Goal: Communication & Community: Ask a question

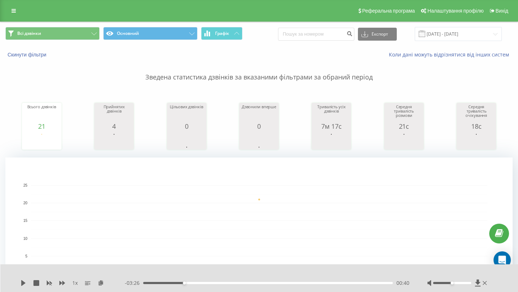
scroll to position [29, 0]
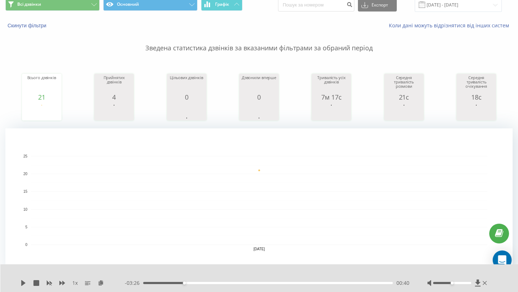
click at [505, 262] on icon "Open Intercom Messenger" at bounding box center [502, 260] width 8 height 9
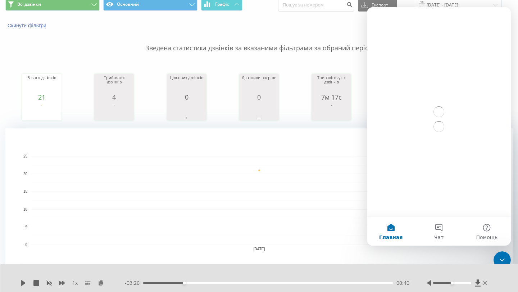
scroll to position [0, 0]
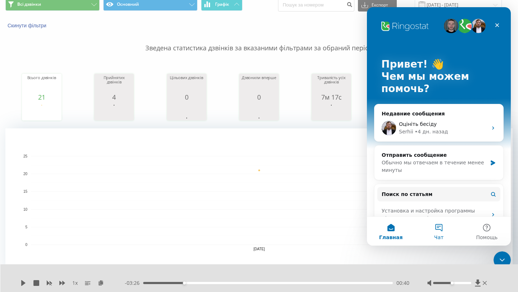
click at [445, 237] on button "Чат" at bounding box center [439, 231] width 48 height 29
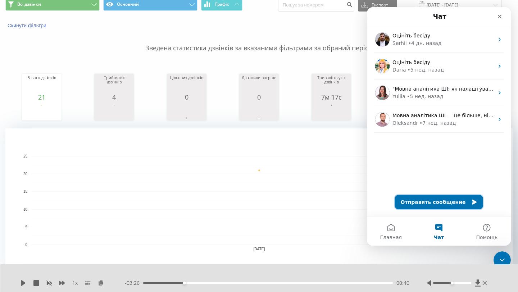
click at [438, 205] on button "Отправить сообщение" at bounding box center [439, 202] width 88 height 14
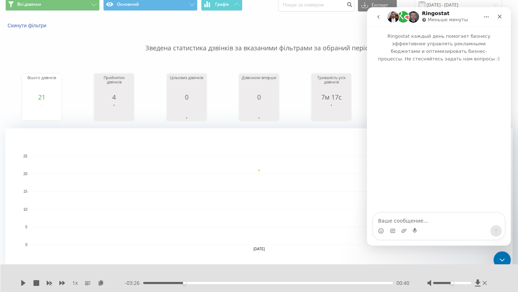
type textarea "д"
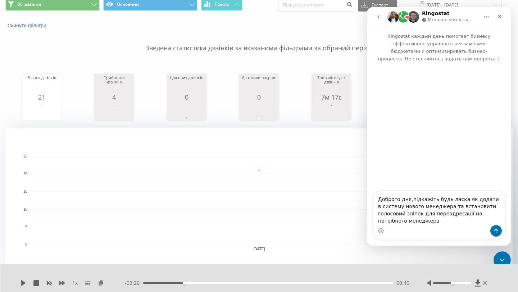
type textarea "Доброго дня,підкажіть будь ласка як додати в систему нового менеджера,та встано…"
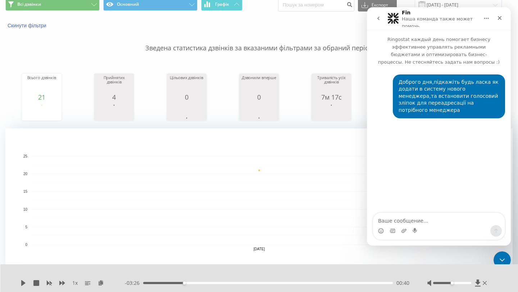
click at [325, 178] on rect "A chart." at bounding box center [259, 200] width 457 height 89
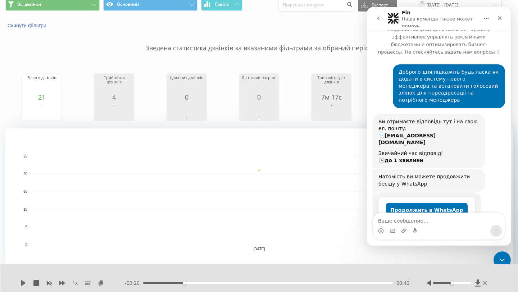
click at [377, 16] on icon "go back" at bounding box center [379, 18] width 6 height 6
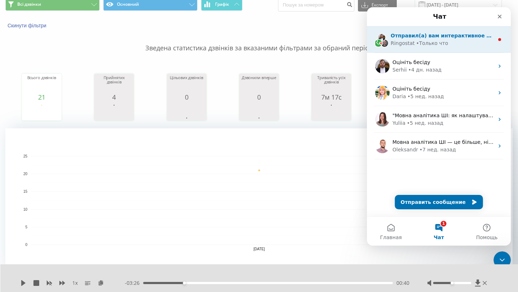
click at [445, 44] on div "Ringostat • Только что" at bounding box center [442, 44] width 103 height 8
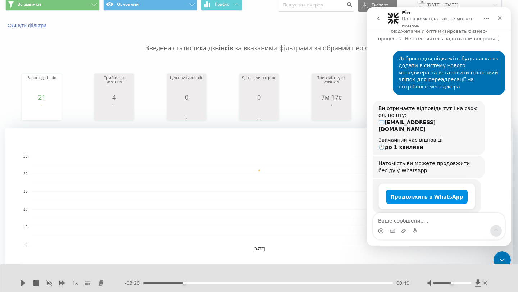
scroll to position [25, 0]
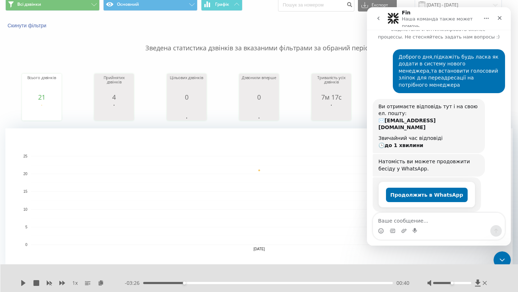
click at [349, 160] on rect "A chart." at bounding box center [259, 200] width 457 height 89
click at [377, 19] on icon "go back" at bounding box center [379, 18] width 6 height 6
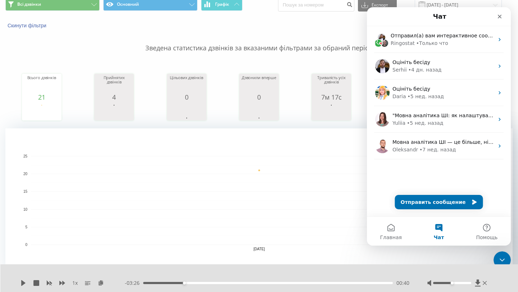
scroll to position [0, 0]
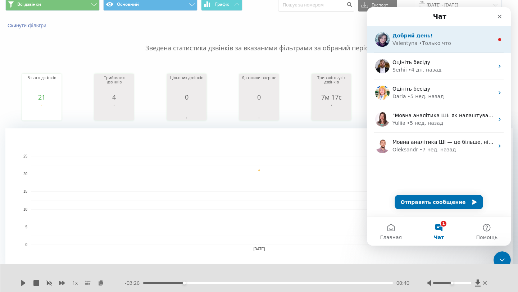
click at [439, 46] on div "• Только что" at bounding box center [435, 44] width 32 height 8
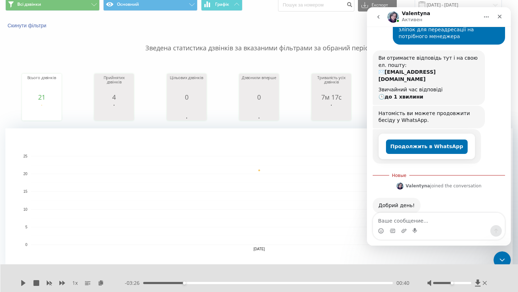
scroll to position [72, 0]
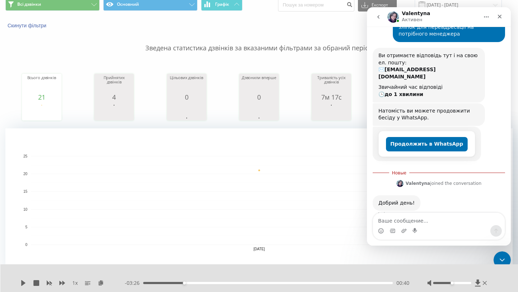
click at [392, 18] on img "Мессенджер Intercom" at bounding box center [394, 17] width 12 height 12
click at [492, 13] on button "Главная" at bounding box center [487, 17] width 14 height 14
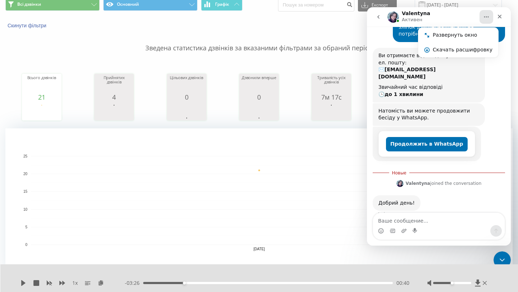
scroll to position [100, 0]
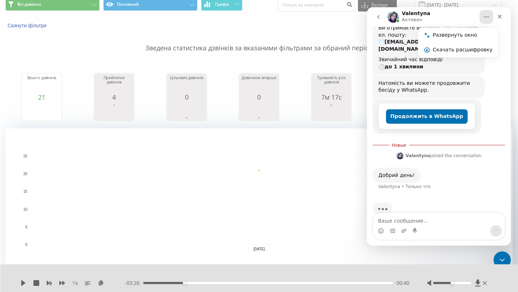
click at [497, 119] on div "Продолжить в WhatsApp Fin • Только что" at bounding box center [439, 119] width 133 height 40
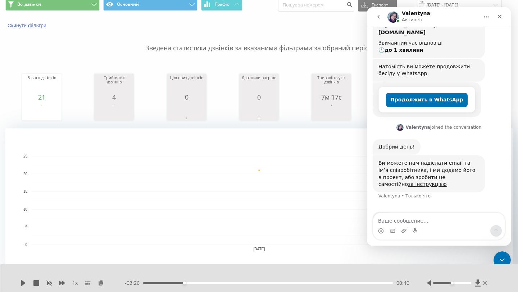
scroll to position [125, 0]
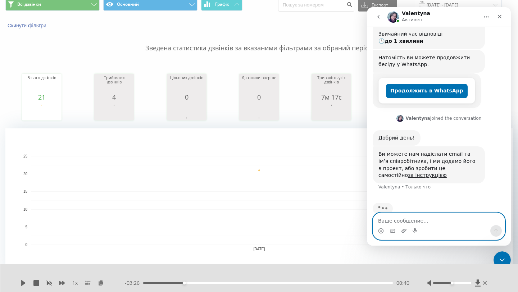
click at [408, 220] on textarea "Ваше сообщение..." at bounding box center [439, 219] width 132 height 12
type textarea "ґ"
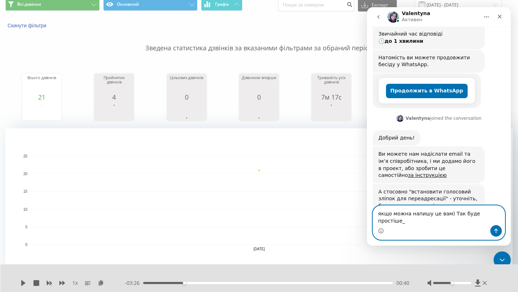
scroll to position [149, 0]
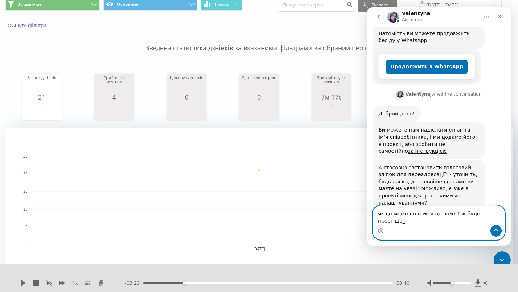
type textarea "якщо можна напишу це вам) Так буде простіше"
drag, startPoint x: 379, startPoint y: 223, endPoint x: 388, endPoint y: 238, distance: 17.3
click at [388, 238] on div "якщо можна напишу це вам) Так буде простіше якщо можна напишу це вам) Так буде …" at bounding box center [439, 223] width 132 height 34
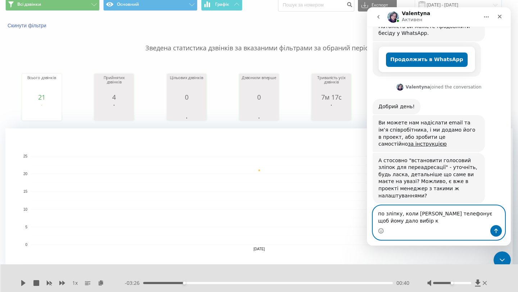
click at [418, 222] on textarea "по зліпку, коли [PERSON_NAME] телефонує щоб йому дало вибір к" at bounding box center [439, 215] width 132 height 19
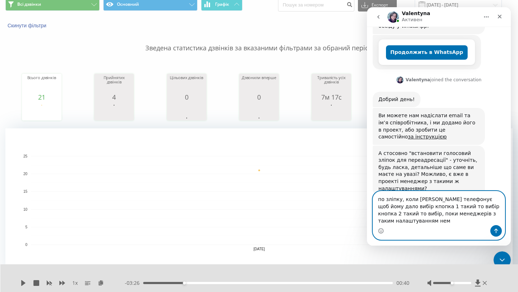
scroll to position [171, 0]
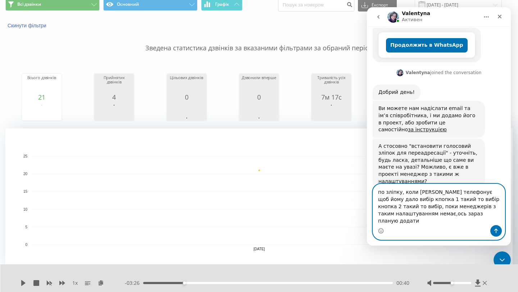
type textarea "по зліпку, коли [PERSON_NAME] телефонує щоб йому дало вибір кпопка 1 такий то в…"
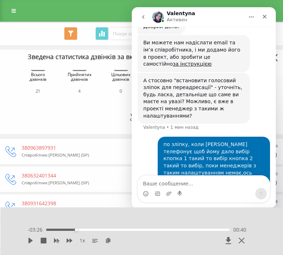
scroll to position [265, 0]
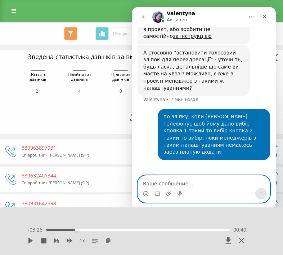
click at [179, 178] on textarea "Ваше сообщение..." at bounding box center [204, 181] width 132 height 12
paste textarea "0995415136"
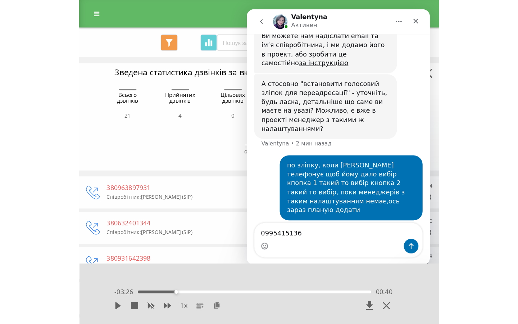
scroll to position [279, 0]
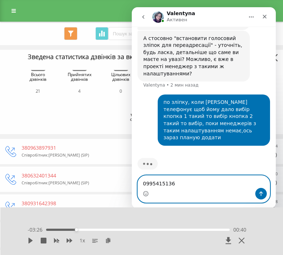
paste textarea "[EMAIL_ADDRESS][DOMAIN_NAME]"
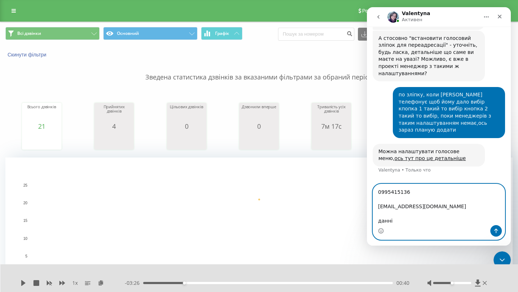
scroll to position [284, 0]
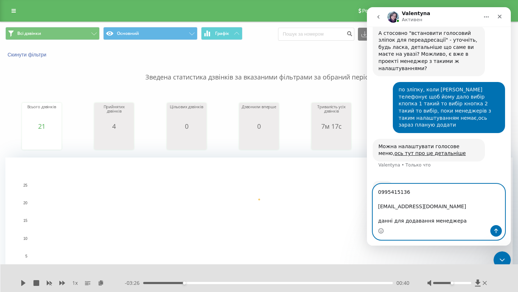
type textarea "0995415136 [EMAIL_ADDRESS][DOMAIN_NAME] данні для додавання менеджера"
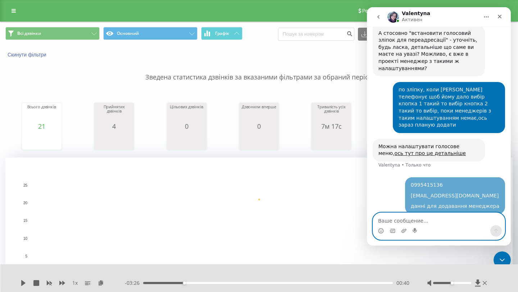
scroll to position [298, 0]
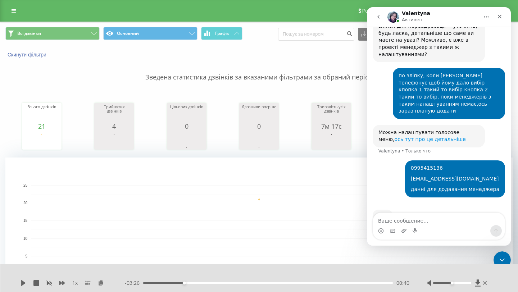
click at [395, 136] on link "ось тут про це детальніше" at bounding box center [430, 139] width 71 height 6
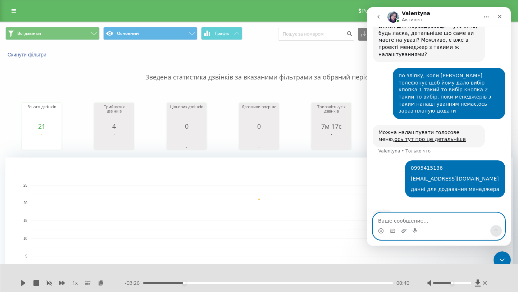
click at [400, 218] on textarea "Ваше сообщение..." at bounding box center [439, 219] width 132 height 12
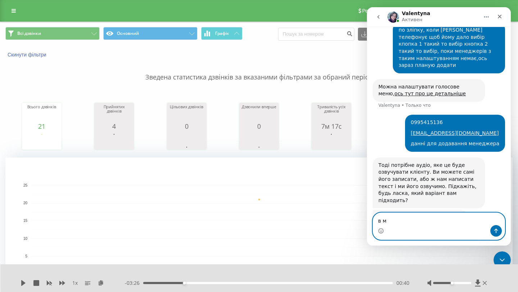
scroll to position [343, 0]
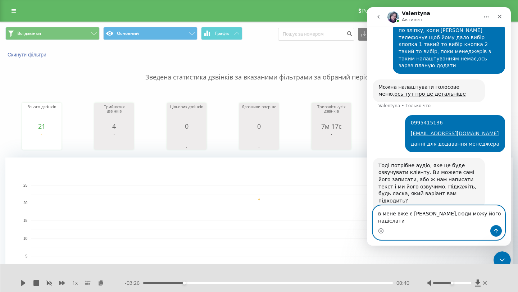
type textarea "в мене вже є [PERSON_NAME],сюди можу його надіслати?"
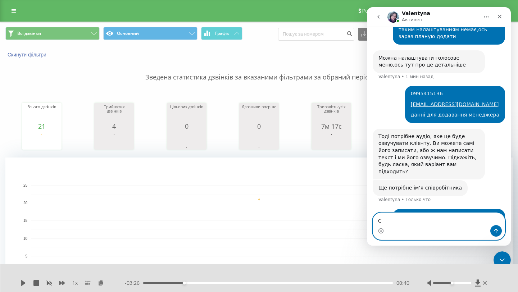
scroll to position [372, 0]
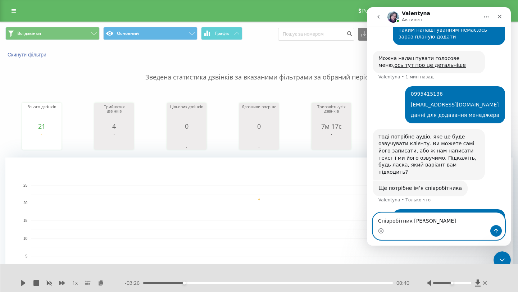
type textarea "Співробітник [PERSON_NAME]"
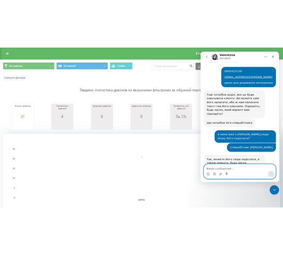
scroll to position [438, 0]
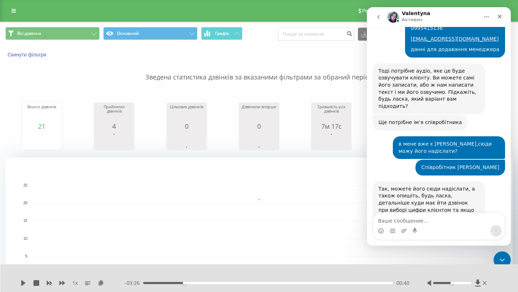
click at [434, 213] on div "Мессенджер Intercom" at bounding box center [439, 226] width 133 height 27
click at [400, 219] on textarea "Ваше сообщение..." at bounding box center [439, 219] width 132 height 12
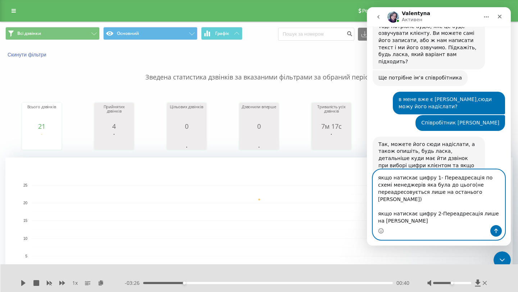
scroll to position [511, 0]
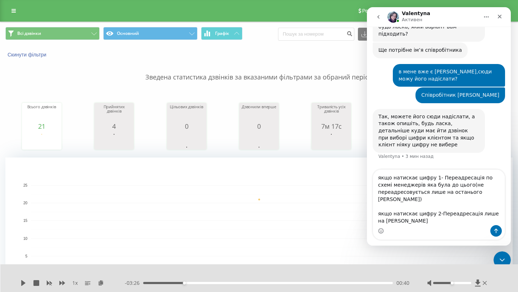
click at [286, 184] on rect "A chart." at bounding box center [259, 230] width 508 height 144
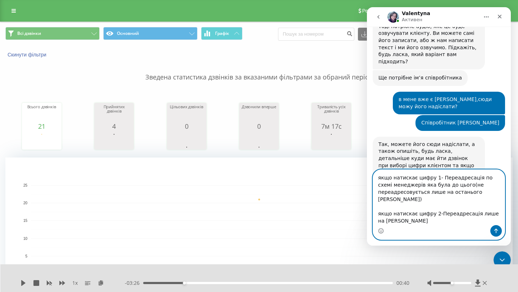
click at [381, 219] on textarea "якщо натискає цифру 1- Переадресація по схемі менеджерів яка була до цього(не п…" at bounding box center [439, 197] width 132 height 55
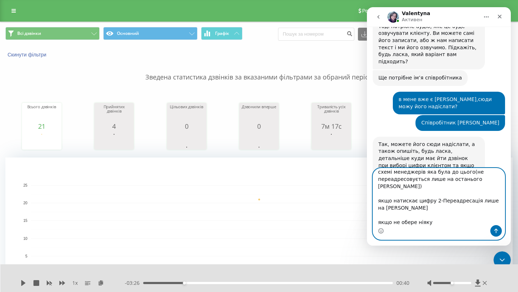
scroll to position [511, 0]
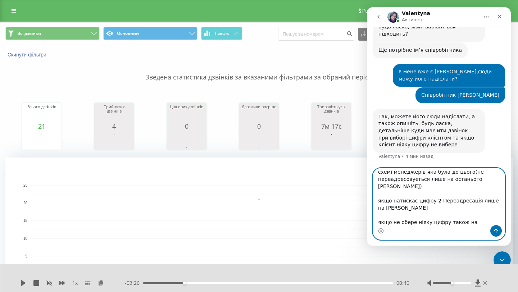
type textarea "якщо натискає цифру 1- Переадресація по схемі менеджерів яка була до цього(не п…"
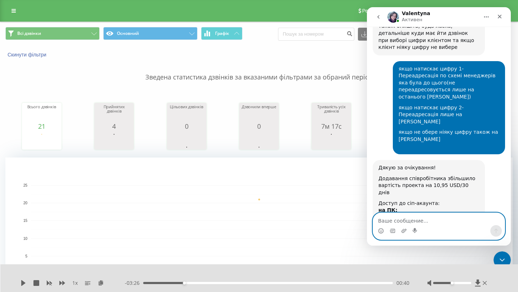
scroll to position [619, 0]
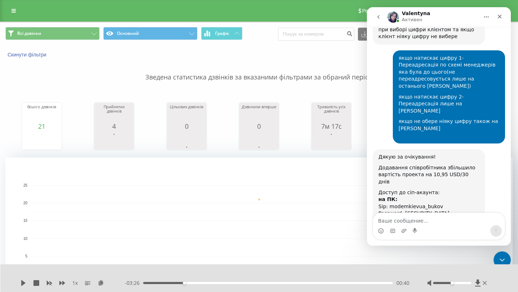
drag, startPoint x: 379, startPoint y: 114, endPoint x: 440, endPoint y: 203, distance: 108.3
click at [440, 203] on div "Дякую за очікування! Додавання співробітника збільшило вартість проекта на 10,9…" at bounding box center [439, 205] width 133 height 113
copy div "Дякую за очікування! Додавання співробітника збільшило вартість проекта на 10,9…"
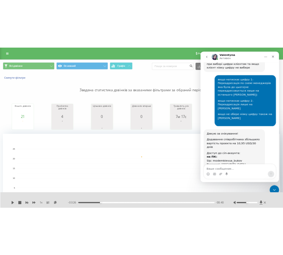
scroll to position [643, 0]
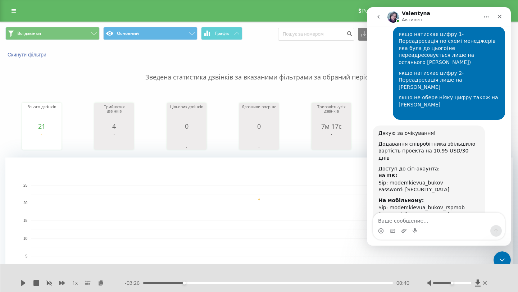
click at [403, 248] on div "[PERSON_NAME] что" at bounding box center [405, 250] width 52 height 4
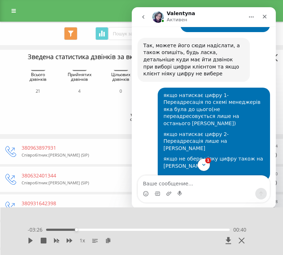
scroll to position [750, 0]
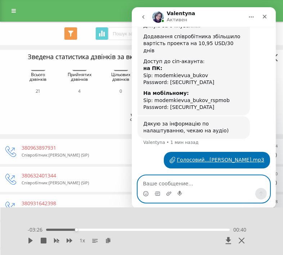
click at [178, 182] on textarea "Ваше сообщение..." at bounding box center [204, 181] width 132 height 12
type textarea "дуже дякую вам"
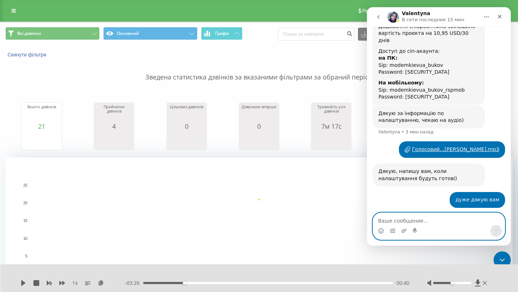
scroll to position [775, 0]
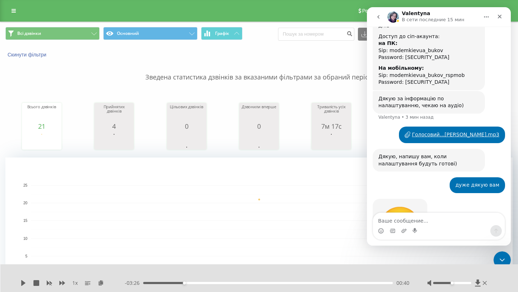
click at [194, 182] on rect "A chart." at bounding box center [259, 230] width 508 height 144
click at [329, 57] on div "Коли дані можуть відрізнятися вiд інших систем" at bounding box center [356, 54] width 324 height 7
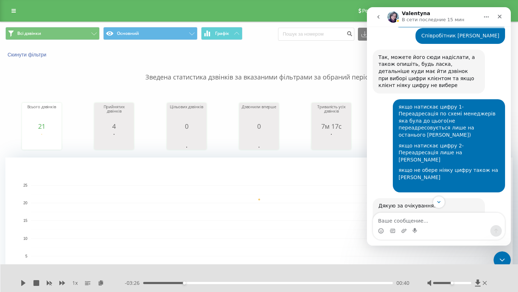
scroll to position [574, 0]
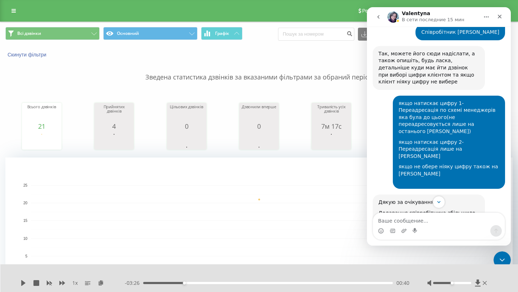
click at [382, 16] on button "go back" at bounding box center [379, 17] width 14 height 14
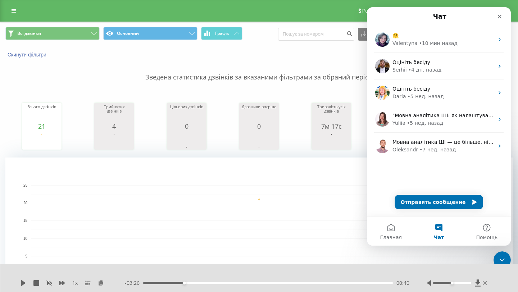
click at [307, 57] on div "Коли дані можуть відрізнятися вiд інших систем" at bounding box center [356, 54] width 324 height 7
click at [352, 260] on rect "A chart." at bounding box center [259, 229] width 457 height 89
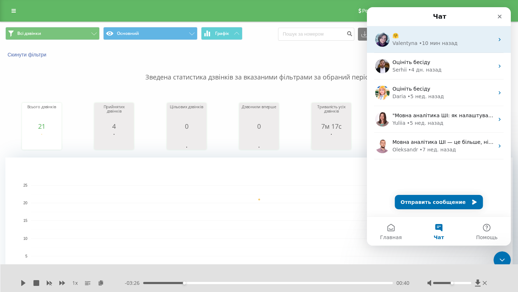
click at [458, 53] on div "🤗 [PERSON_NAME] • 10 мин назад" at bounding box center [439, 39] width 144 height 27
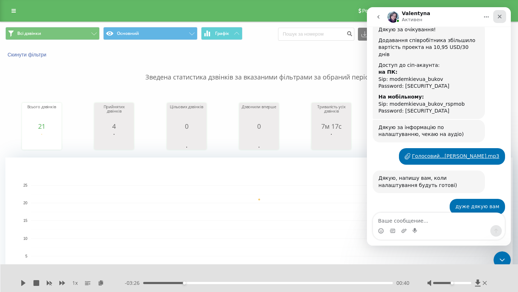
scroll to position [761, 0]
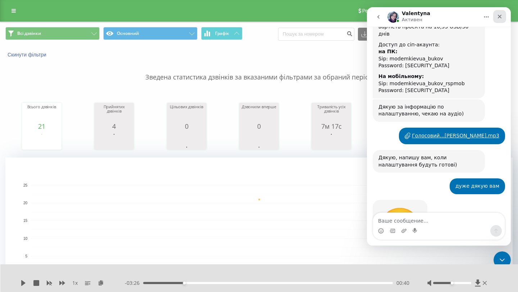
click at [503, 19] on div "Закрыть" at bounding box center [500, 16] width 13 height 13
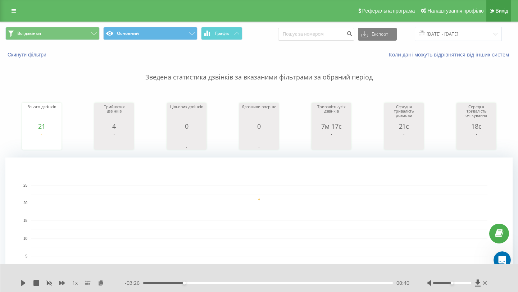
scroll to position [10, 0]
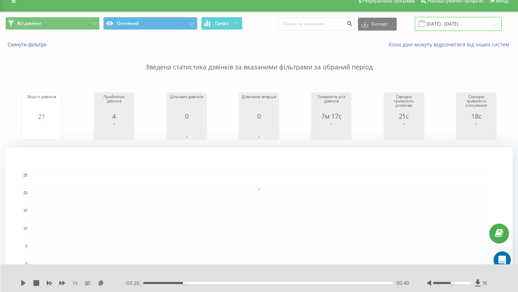
click at [454, 24] on input "[DATE] - [DATE]" at bounding box center [458, 24] width 87 height 14
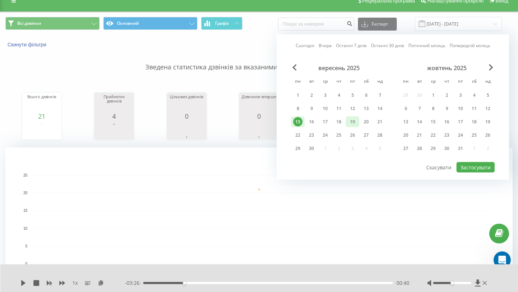
click at [347, 125] on div "19" at bounding box center [353, 122] width 14 height 11
click at [482, 170] on button "Застосувати" at bounding box center [476, 167] width 38 height 10
type input "[DATE] - [DATE]"
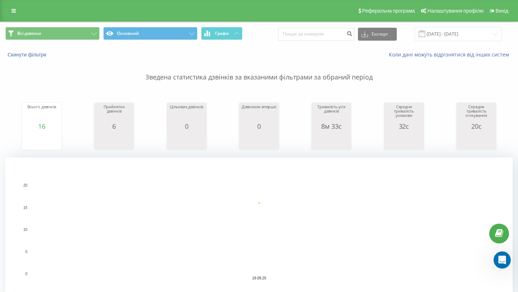
scroll to position [188, 0]
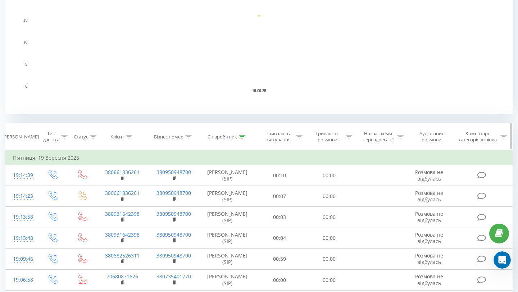
click at [241, 136] on icon at bounding box center [242, 137] width 6 height 4
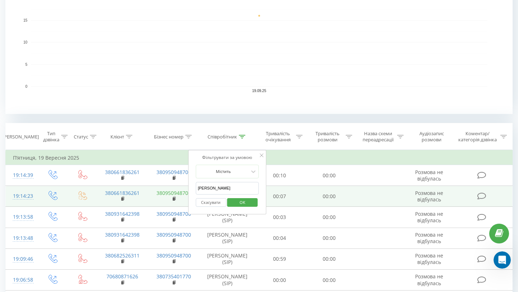
drag, startPoint x: 214, startPoint y: 190, endPoint x: 185, endPoint y: 192, distance: 29.2
drag, startPoint x: 210, startPoint y: 190, endPoint x: 171, endPoint y: 190, distance: 38.2
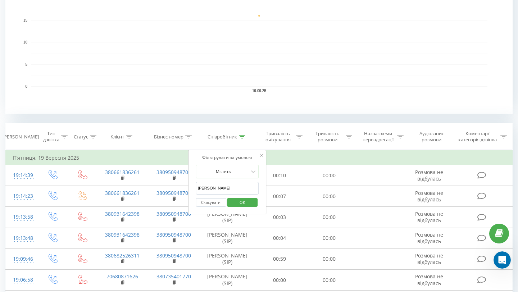
click at [235, 202] on span "OK" at bounding box center [243, 202] width 20 height 11
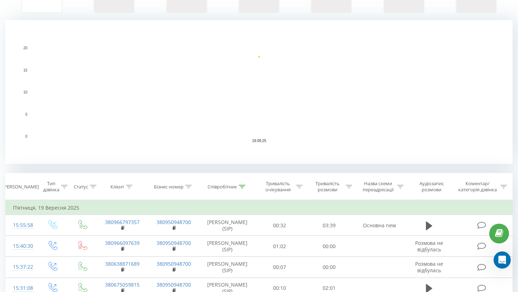
scroll to position [140, 0]
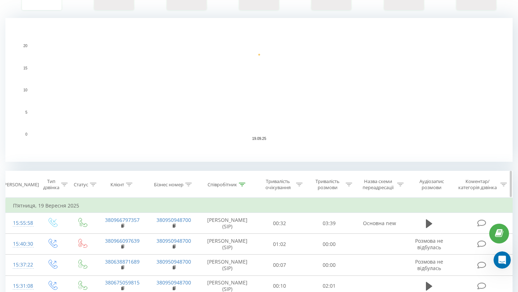
click at [243, 187] on div at bounding box center [242, 185] width 6 height 6
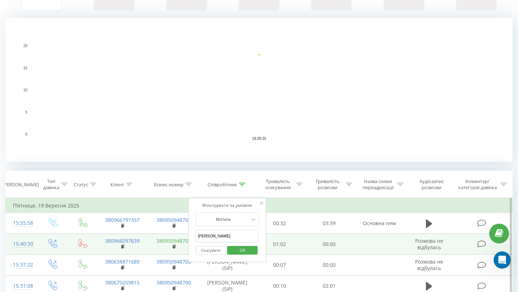
drag, startPoint x: 212, startPoint y: 240, endPoint x: 173, endPoint y: 239, distance: 38.5
drag, startPoint x: 214, startPoint y: 237, endPoint x: 181, endPoint y: 237, distance: 32.4
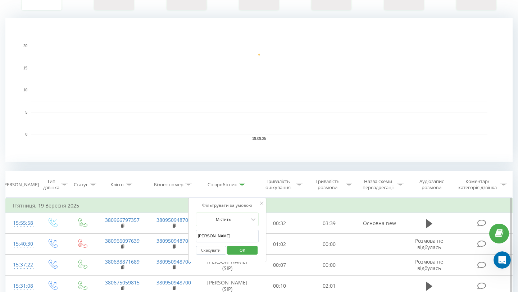
click at [237, 253] on span "OK" at bounding box center [243, 250] width 20 height 11
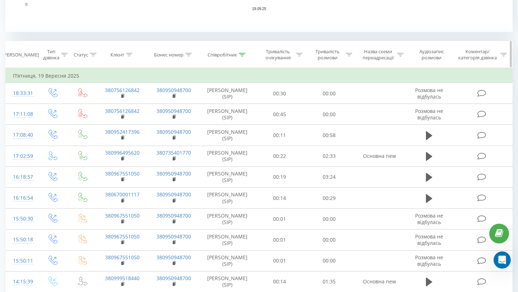
scroll to position [266, 0]
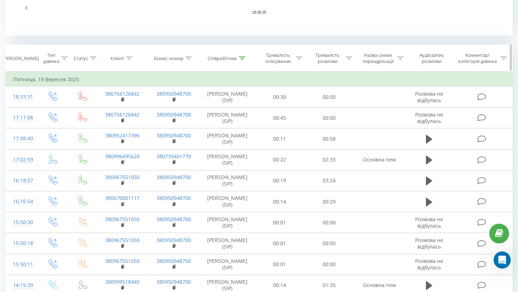
click at [243, 59] on icon at bounding box center [242, 59] width 6 height 4
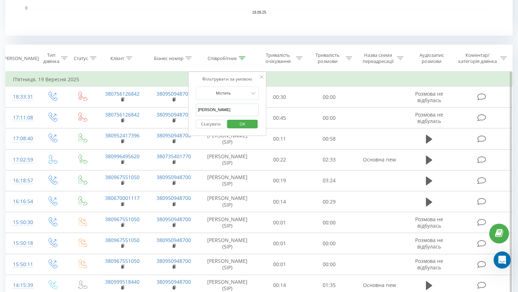
drag, startPoint x: 212, startPoint y: 110, endPoint x: 188, endPoint y: 111, distance: 23.8
click at [188, 111] on div "Фільтрувати за умовою Містить [PERSON_NAME] OK" at bounding box center [227, 104] width 78 height 65
type input "[PERSON_NAME]"
click at [230, 124] on button "OK" at bounding box center [243, 124] width 31 height 9
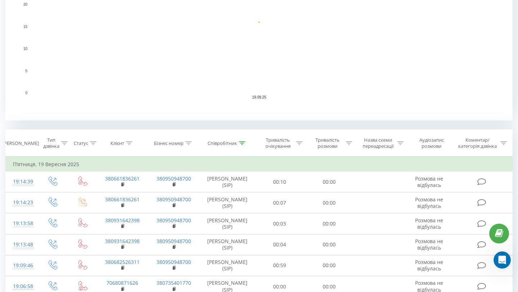
scroll to position [170, 0]
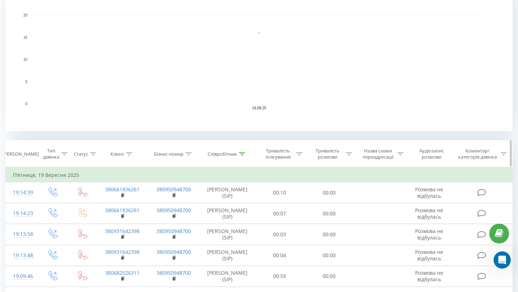
click at [232, 159] on th "Співробітник" at bounding box center [227, 154] width 55 height 27
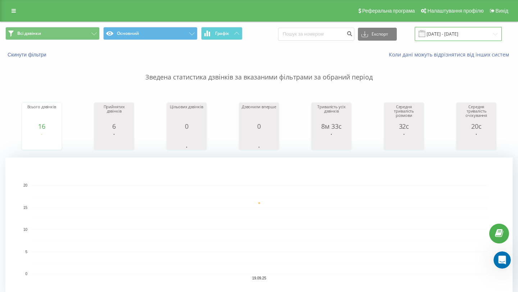
click at [481, 35] on input "[DATE] - [DATE]" at bounding box center [458, 34] width 87 height 14
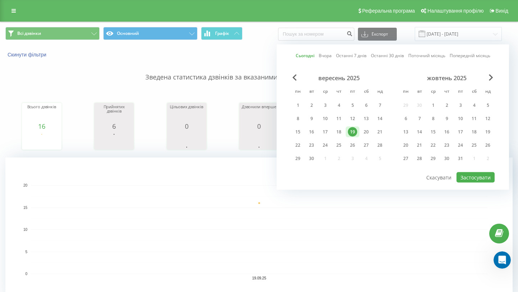
click at [366, 138] on div "вересень 2025 пн вт ср чт пт сб нд 1 2 3 4 5 6 7 8 9 10 11 12 13 14 15 16 17 18…" at bounding box center [339, 121] width 96 height 92
click at [366, 136] on div "20" at bounding box center [366, 131] width 9 height 9
click at [488, 179] on button "Застосувати" at bounding box center [476, 177] width 38 height 10
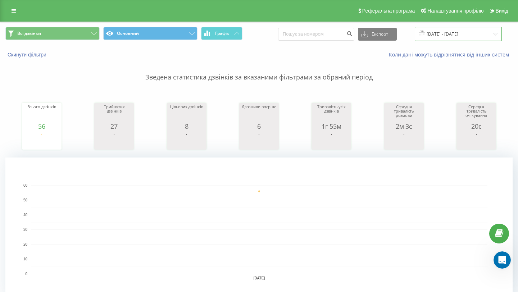
click at [456, 39] on input "[DATE] - [DATE]" at bounding box center [458, 34] width 87 height 14
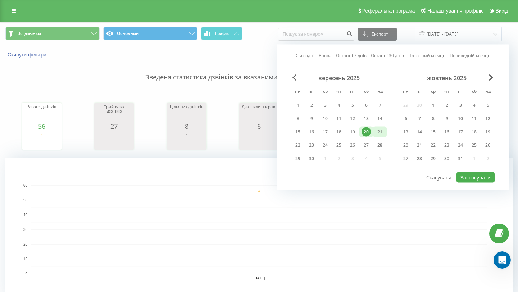
click at [378, 132] on div "21" at bounding box center [380, 131] width 9 height 9
click at [489, 182] on button "Застосувати" at bounding box center [476, 177] width 38 height 10
type input "[DATE] - [DATE]"
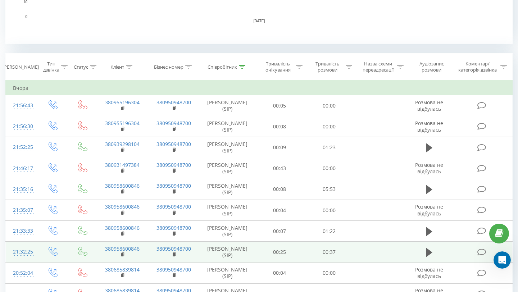
scroll to position [255, 0]
